Goal: Task Accomplishment & Management: Use online tool/utility

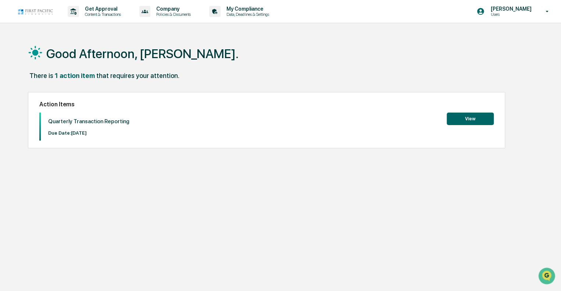
click at [465, 119] on button "View" at bounding box center [470, 119] width 47 height 13
click at [470, 119] on button "View" at bounding box center [470, 119] width 47 height 13
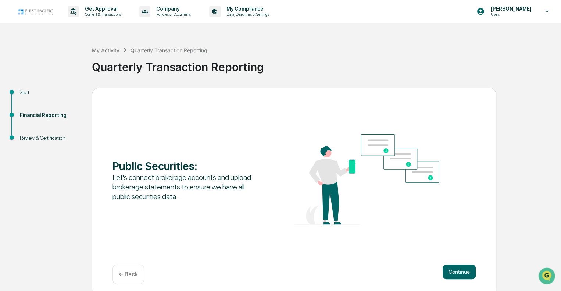
scroll to position [5, 0]
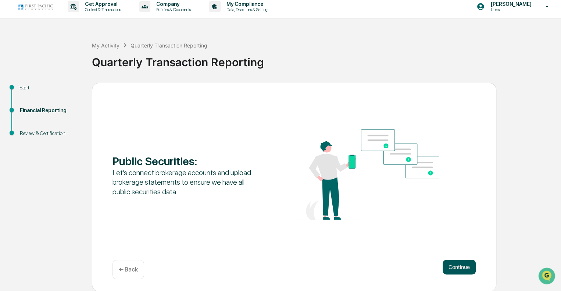
click at [457, 271] on button "Continue" at bounding box center [459, 267] width 33 height 15
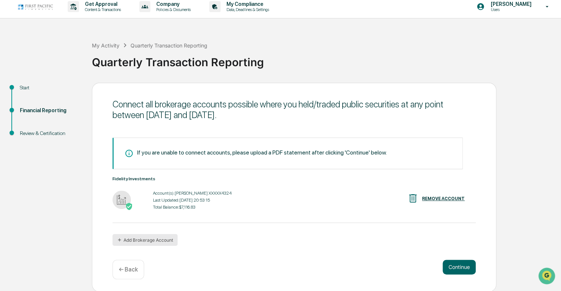
click at [153, 241] on button "Add Brokerage Account" at bounding box center [145, 240] width 65 height 12
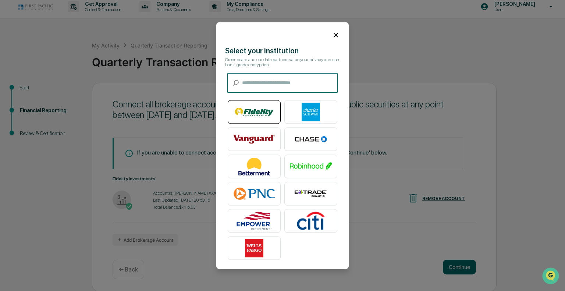
click at [255, 113] on img at bounding box center [254, 112] width 42 height 18
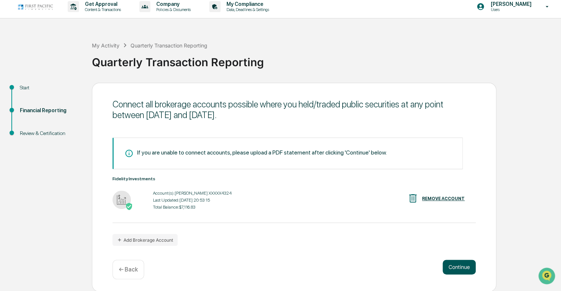
click at [459, 266] on button "Continue" at bounding box center [459, 267] width 33 height 15
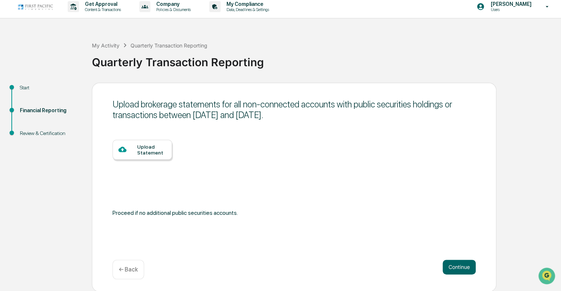
click at [134, 267] on p "← Back" at bounding box center [128, 269] width 19 height 7
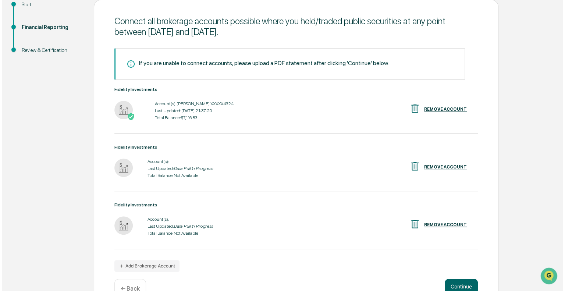
scroll to position [109, 0]
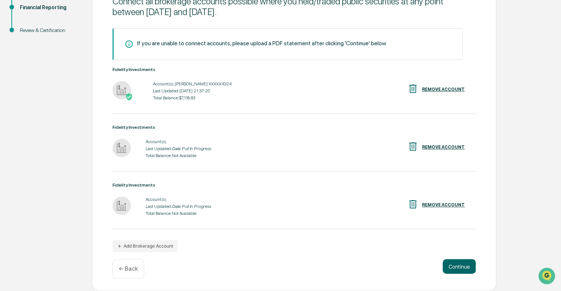
click at [446, 204] on div "REMOVE ACCOUNT" at bounding box center [443, 204] width 43 height 5
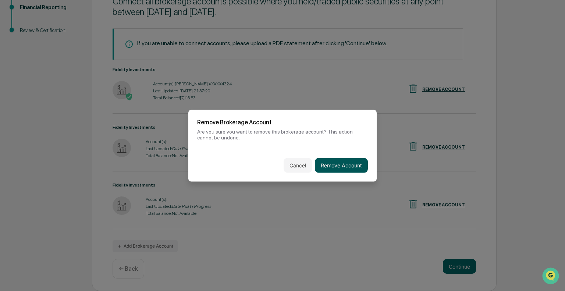
click at [342, 163] on button "Remove Account" at bounding box center [341, 165] width 53 height 15
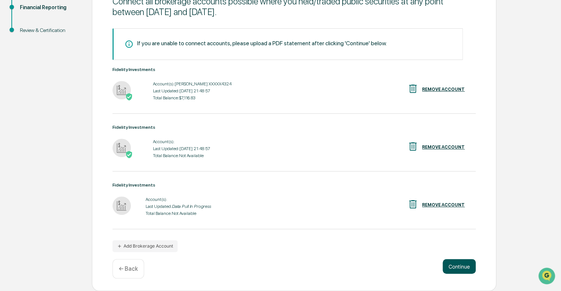
click at [460, 261] on button "Continue" at bounding box center [459, 266] width 33 height 15
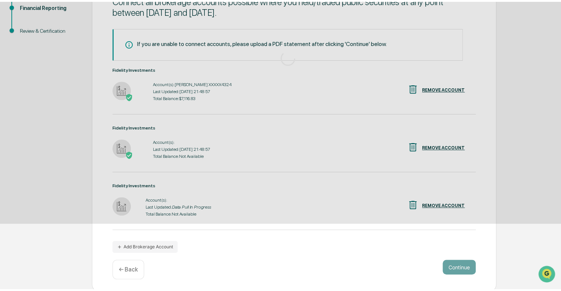
scroll to position [5, 0]
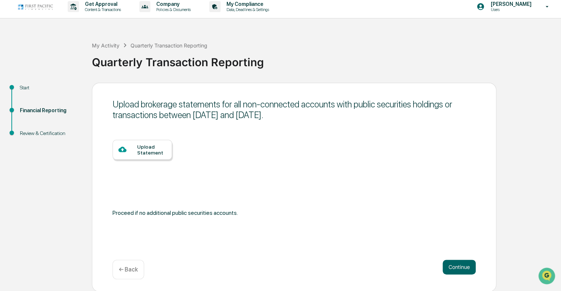
click at [125, 266] on p "← Back" at bounding box center [128, 269] width 19 height 7
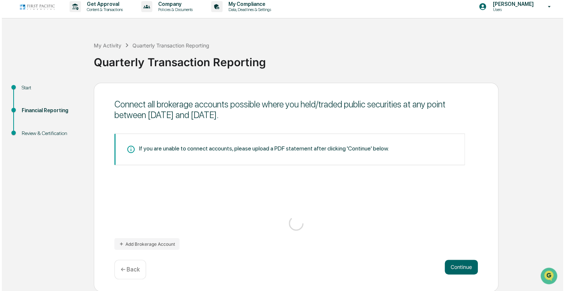
scroll to position [109, 0]
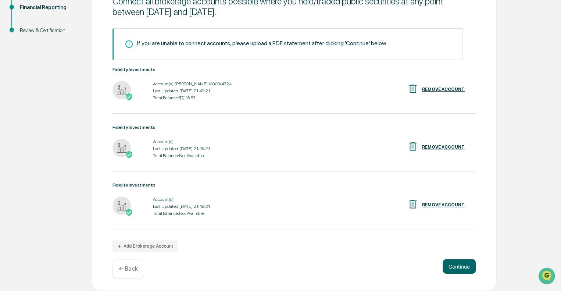
click at [440, 203] on div "REMOVE ACCOUNT" at bounding box center [443, 204] width 43 height 5
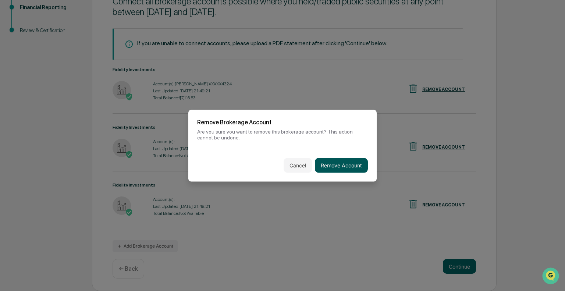
click at [348, 166] on button "Remove Account" at bounding box center [341, 165] width 53 height 15
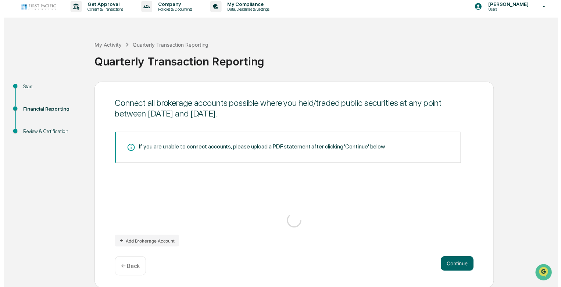
scroll to position [51, 0]
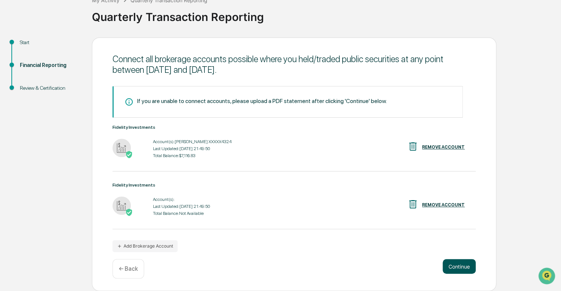
click at [466, 267] on button "Continue" at bounding box center [459, 266] width 33 height 15
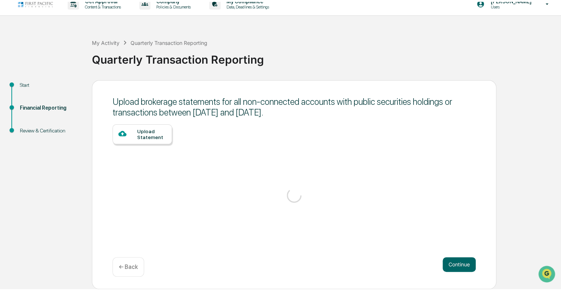
scroll to position [5, 0]
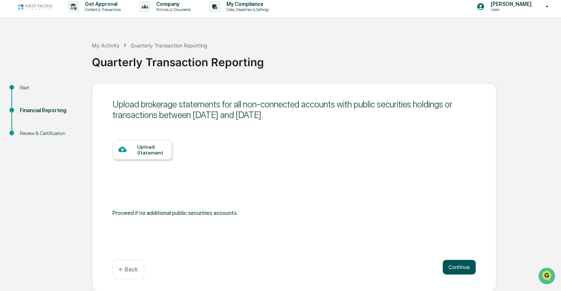
click at [452, 263] on button "Continue" at bounding box center [459, 267] width 33 height 15
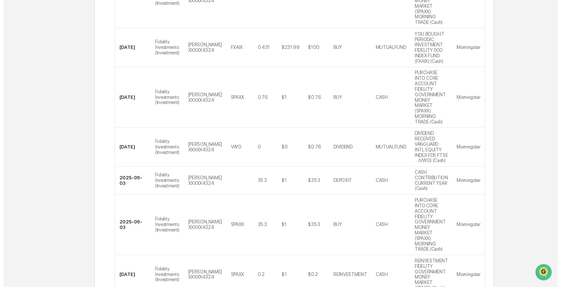
scroll to position [341, 0]
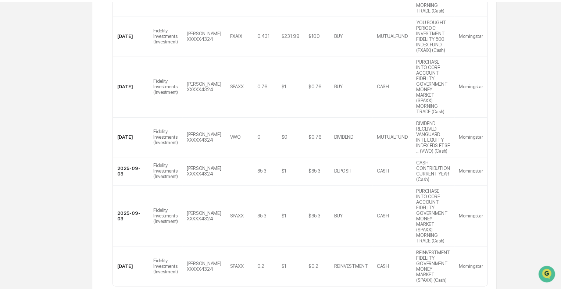
scroll to position [28, 0]
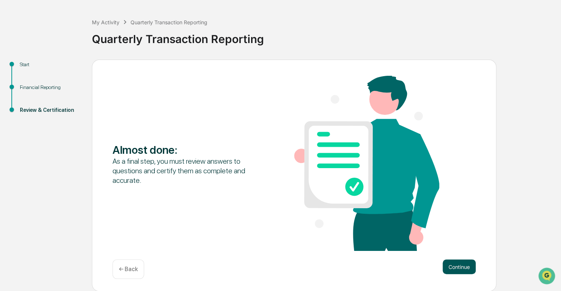
click at [457, 265] on button "Continue" at bounding box center [459, 266] width 33 height 15
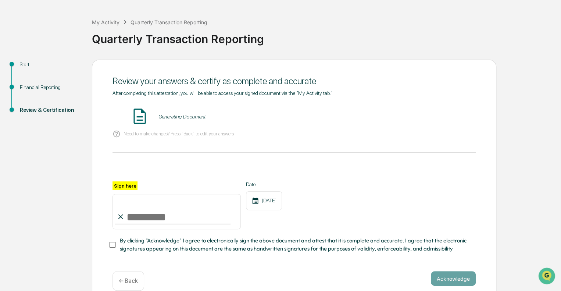
scroll to position [43, 0]
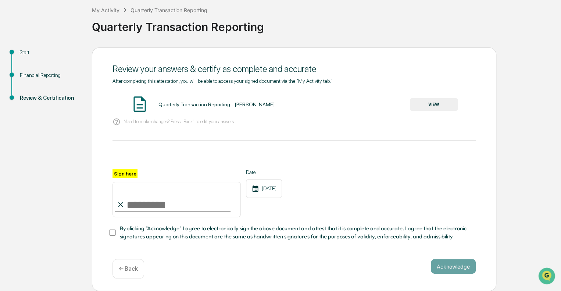
click at [440, 99] on button "VIEW" at bounding box center [434, 104] width 48 height 13
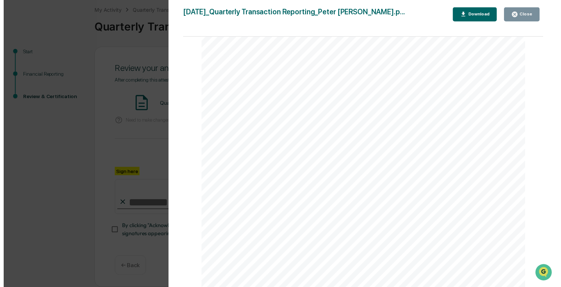
scroll to position [1692, 0]
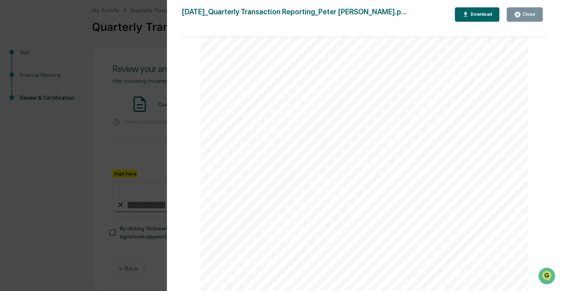
click at [518, 15] on icon "button" at bounding box center [517, 14] width 7 height 7
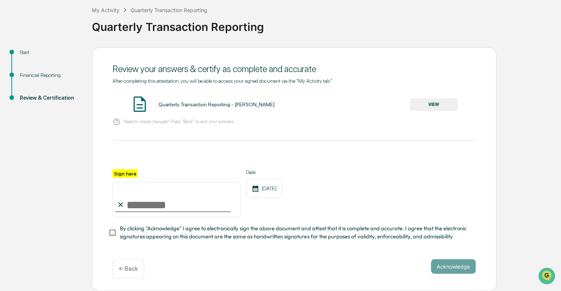
click at [143, 200] on input "Sign here" at bounding box center [177, 199] width 128 height 35
type input "**********"
click at [378, 198] on div "**********" at bounding box center [294, 193] width 363 height 48
click at [462, 266] on button "Acknowledge" at bounding box center [453, 266] width 45 height 15
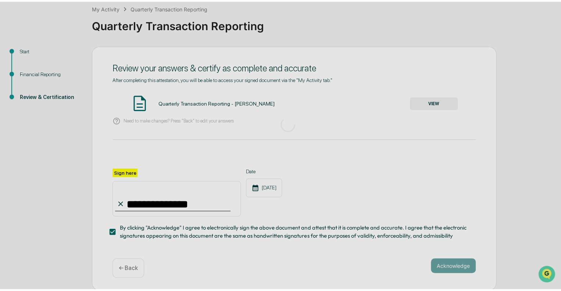
scroll to position [5, 0]
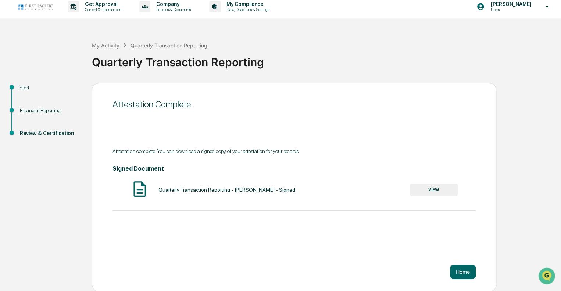
click at [430, 189] on button "VIEW" at bounding box center [434, 189] width 48 height 13
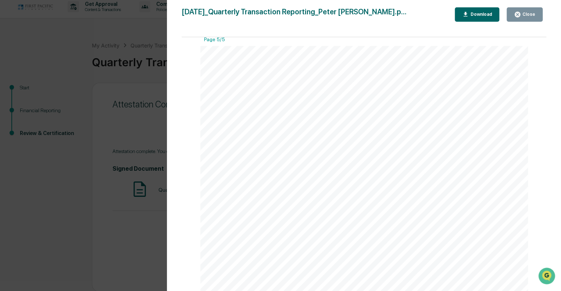
scroll to position [2140, 0]
click at [528, 13] on div "Close" at bounding box center [528, 14] width 14 height 5
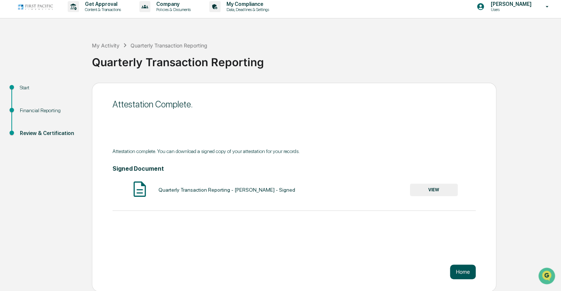
click at [466, 275] on button "Home" at bounding box center [463, 271] width 26 height 15
